Goal: Task Accomplishment & Management: Use online tool/utility

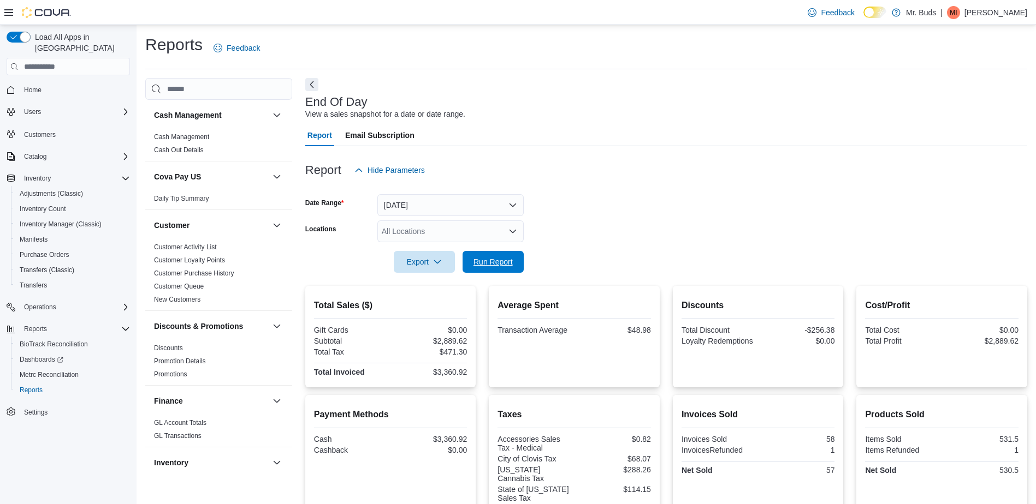
drag, startPoint x: 500, startPoint y: 257, endPoint x: 568, endPoint y: 266, distance: 69.4
click at [500, 256] on span "Run Report" at bounding box center [493, 262] width 48 height 22
click at [491, 260] on span "Run Report" at bounding box center [492, 261] width 39 height 11
click at [484, 235] on div "All Locations" at bounding box center [450, 232] width 146 height 22
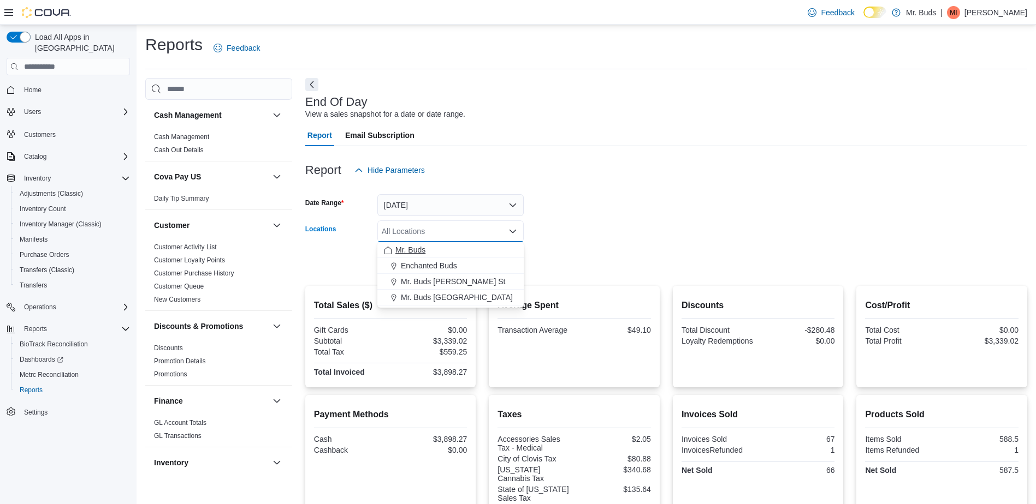
click at [482, 256] on button "Mr. Buds" at bounding box center [450, 250] width 146 height 16
click at [549, 237] on form "Date Range [DATE] Locations Mr. Buds Combo box. Selected. Mr. Buds. Press Backs…" at bounding box center [666, 227] width 722 height 92
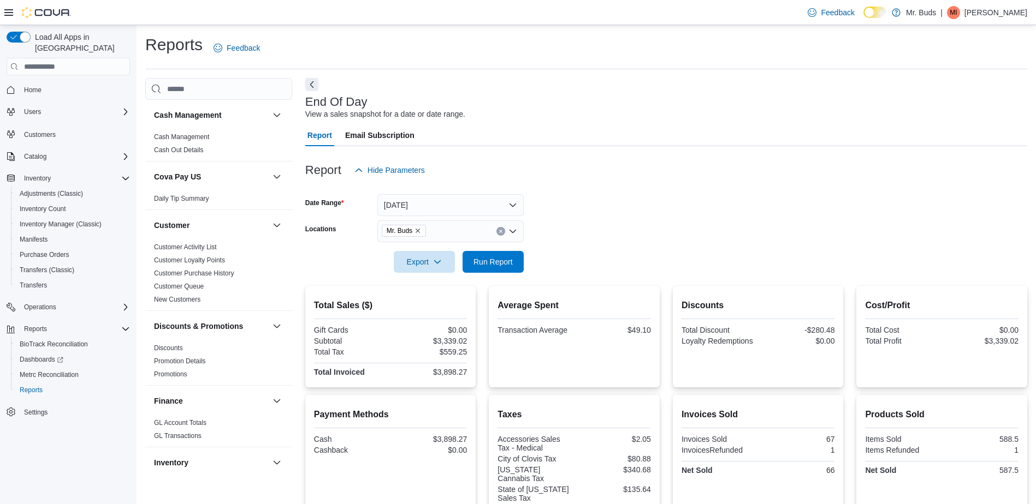
click at [416, 235] on span "Mr. Buds" at bounding box center [404, 230] width 34 height 11
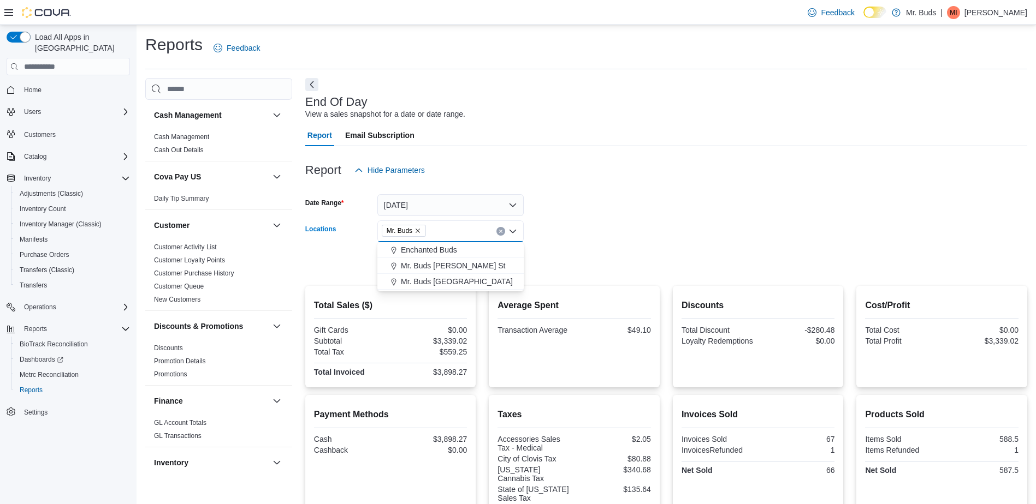
click at [416, 231] on icon "Remove Mr. Buds from selection in this group" at bounding box center [417, 231] width 7 height 7
click at [431, 264] on span "Enchanted Buds" at bounding box center [429, 265] width 56 height 11
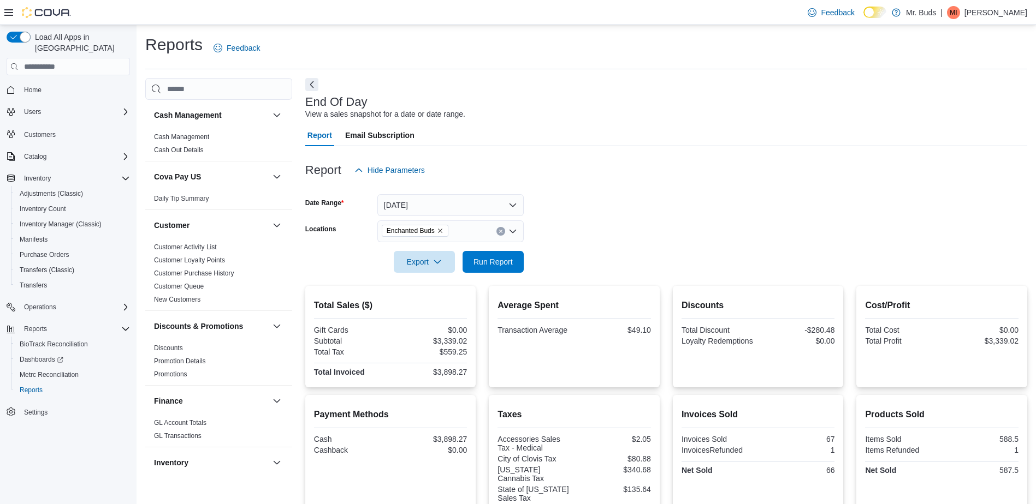
drag, startPoint x: 712, startPoint y: 229, endPoint x: 646, endPoint y: 235, distance: 66.3
click at [705, 228] on form "Date Range [DATE] Locations Enchanted Buds Export Run Report" at bounding box center [666, 227] width 722 height 92
click at [510, 260] on span "Run Report" at bounding box center [492, 261] width 39 height 11
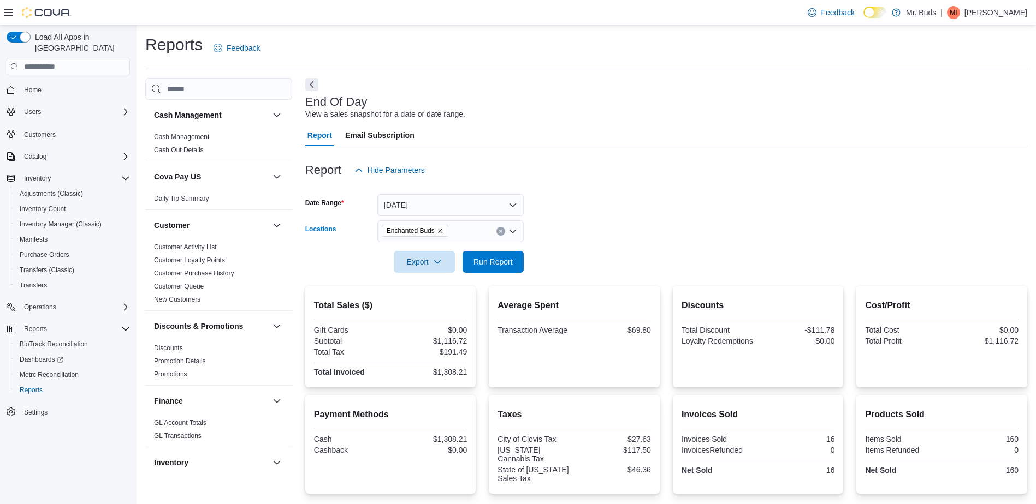
click at [498, 230] on icon "Clear input" at bounding box center [500, 231] width 4 height 4
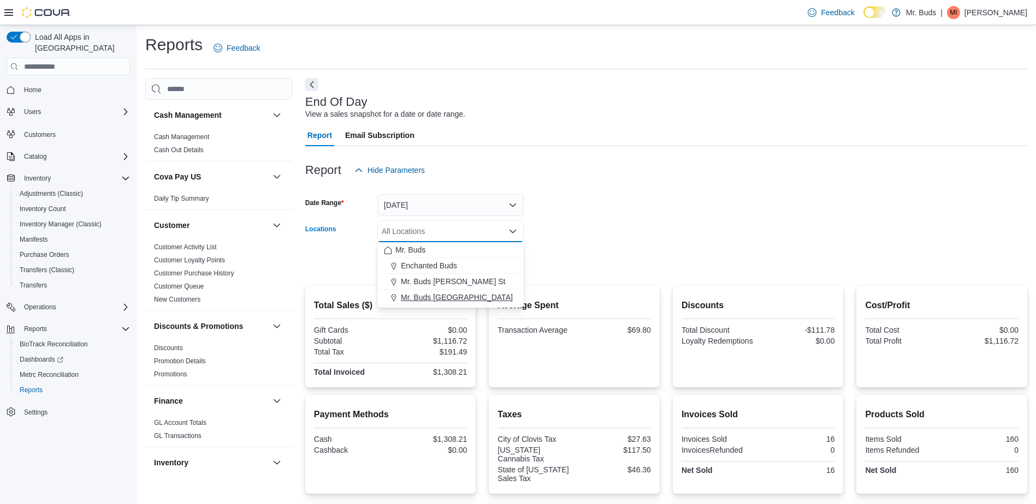
click at [473, 299] on span "Mr. Buds [GEOGRAPHIC_DATA]" at bounding box center [457, 297] width 112 height 11
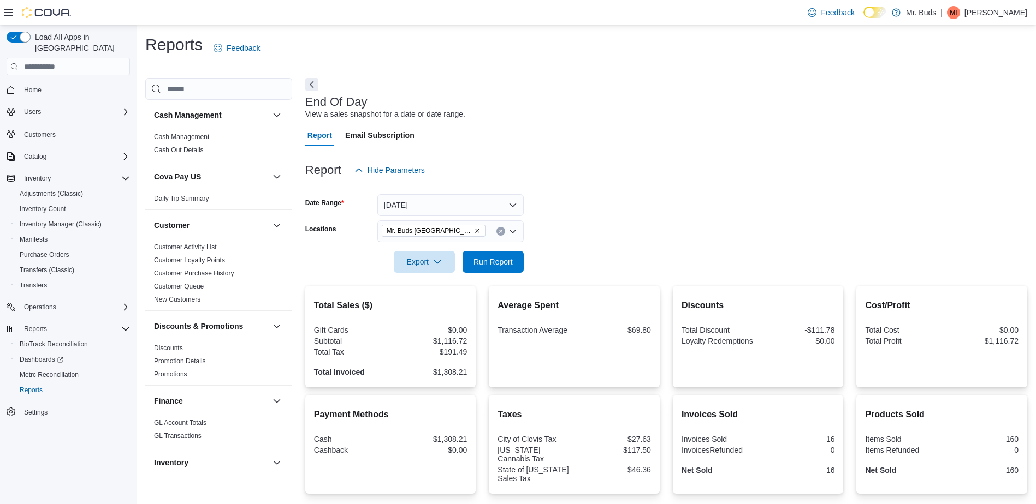
drag, startPoint x: 586, startPoint y: 257, endPoint x: 503, endPoint y: 274, distance: 84.1
click at [584, 258] on form "Date Range [DATE] Locations Mr. Buds [GEOGRAPHIC_DATA] Export Run Report" at bounding box center [666, 227] width 722 height 92
drag, startPoint x: 502, startPoint y: 262, endPoint x: 490, endPoint y: 265, distance: 12.3
click at [502, 263] on span "Run Report" at bounding box center [492, 261] width 39 height 11
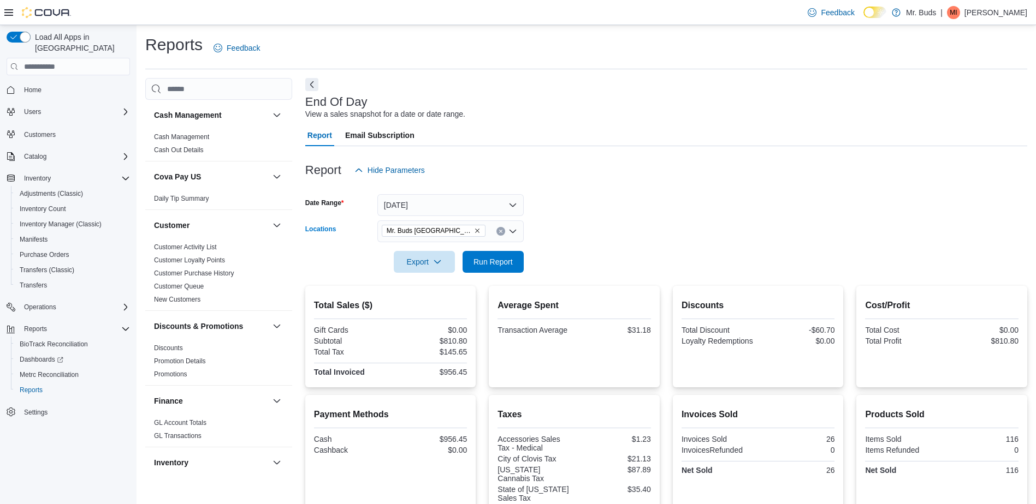
click at [474, 230] on icon "Remove Mr. Buds Prince Street from selection in this group" at bounding box center [477, 231] width 7 height 7
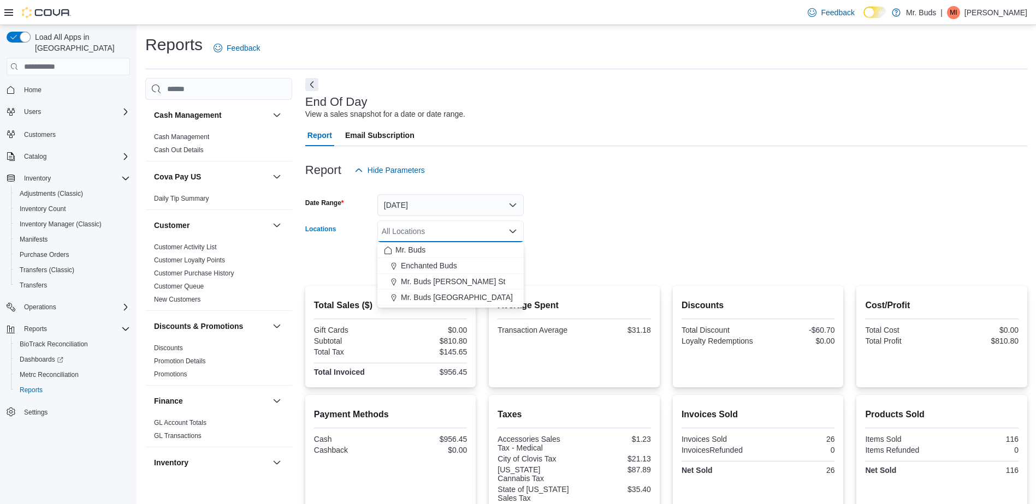
click at [579, 250] on div at bounding box center [666, 246] width 722 height 9
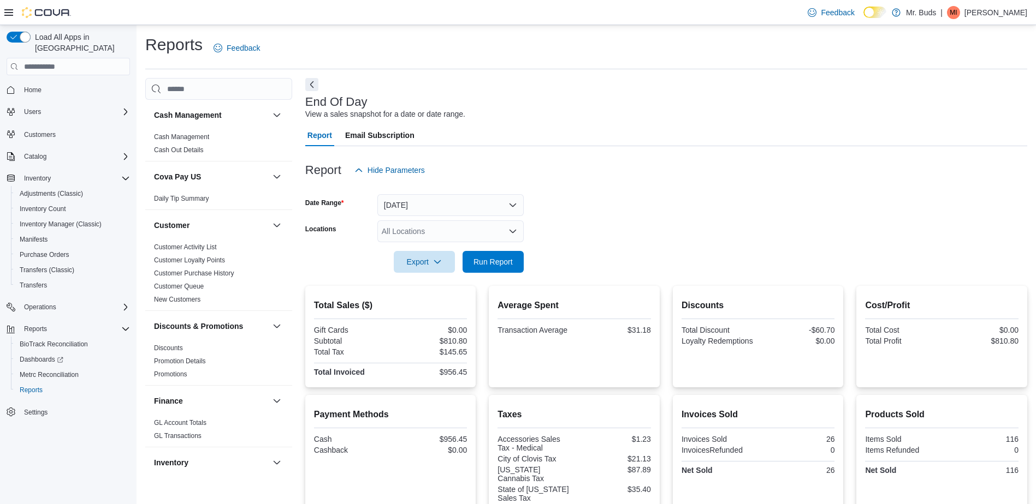
click at [518, 228] on div "All Locations" at bounding box center [450, 232] width 146 height 22
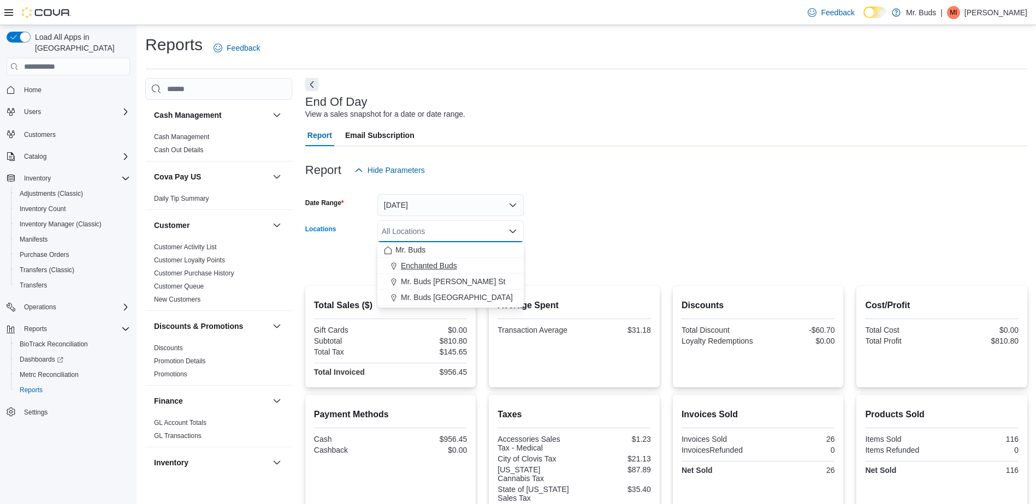
click at [474, 260] on button "Enchanted Buds" at bounding box center [450, 266] width 146 height 16
drag, startPoint x: 579, startPoint y: 255, endPoint x: 542, endPoint y: 263, distance: 37.9
click at [577, 256] on form "Date Range [DATE] Locations Enchanted Buds Combo box. Selected. Enchanted Buds.…" at bounding box center [666, 227] width 722 height 92
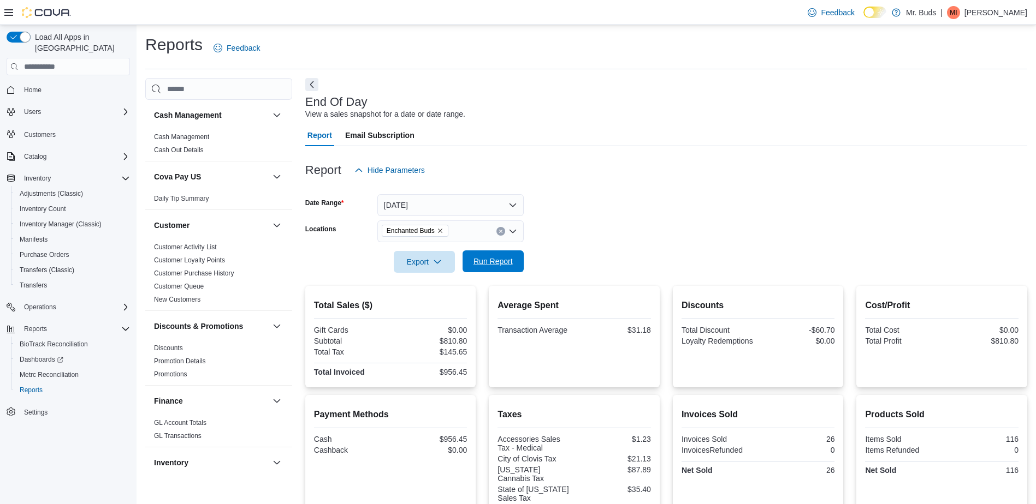
click at [501, 261] on span "Run Report" at bounding box center [492, 261] width 39 height 11
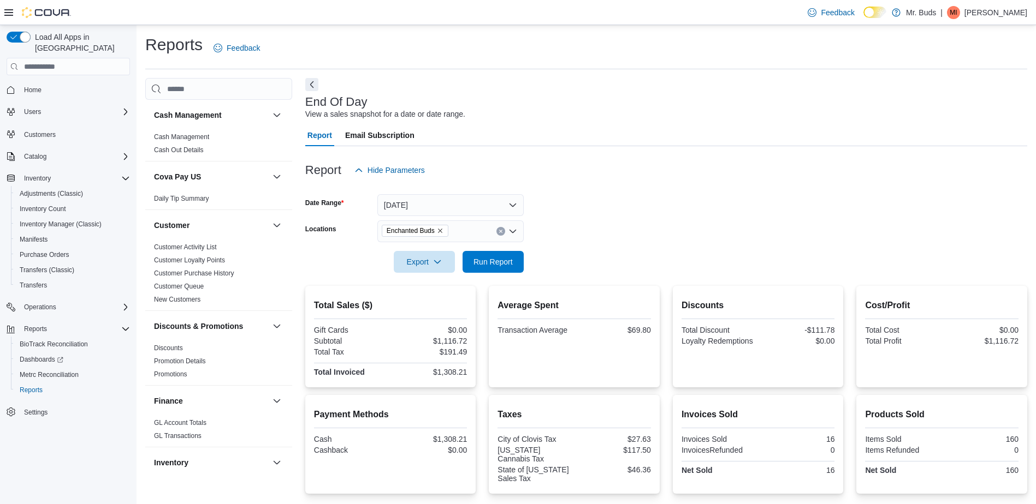
click at [607, 206] on form "Date Range [DATE] Locations Enchanted Buds Export Run Report" at bounding box center [666, 227] width 722 height 92
